Goal: Find specific page/section: Find specific page/section

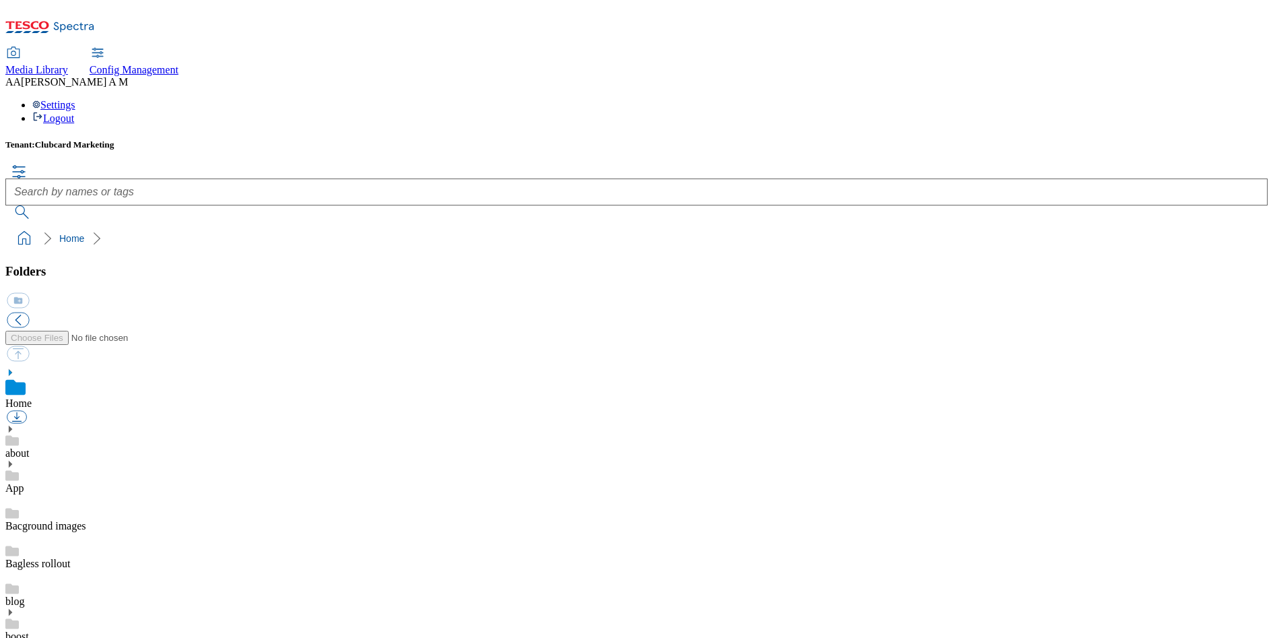
scroll to position [537, 0]
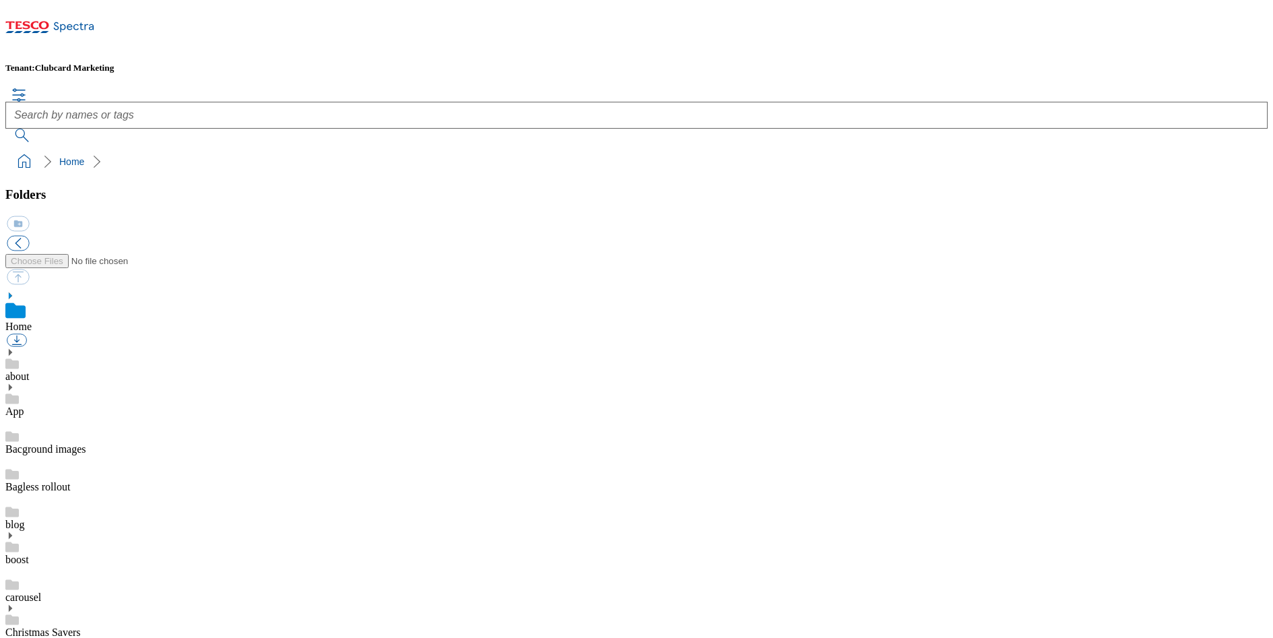
scroll to position [105, 0]
